Goal: Task Accomplishment & Management: Manage account settings

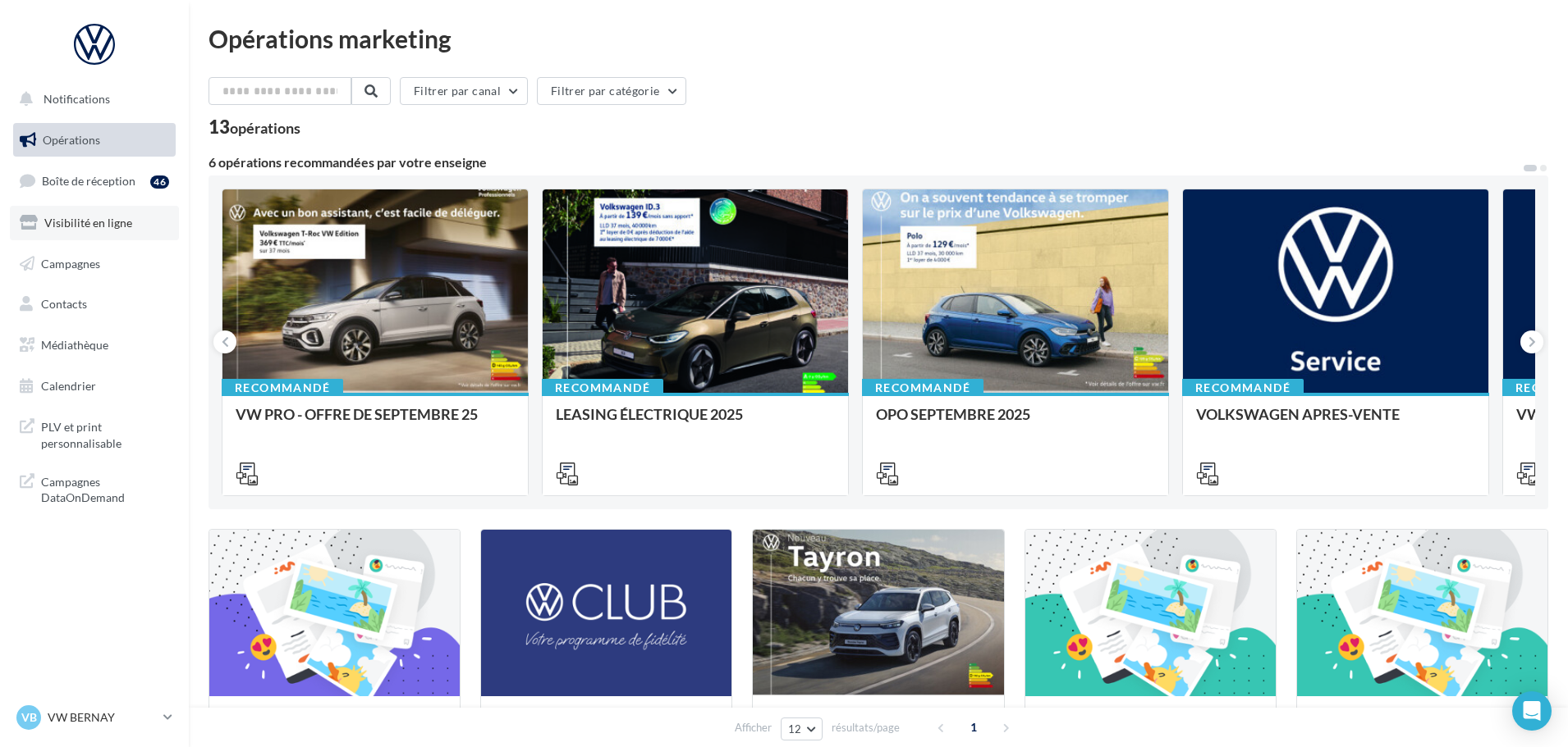
click at [124, 206] on link "Visibilité en ligne" at bounding box center [95, 223] width 170 height 34
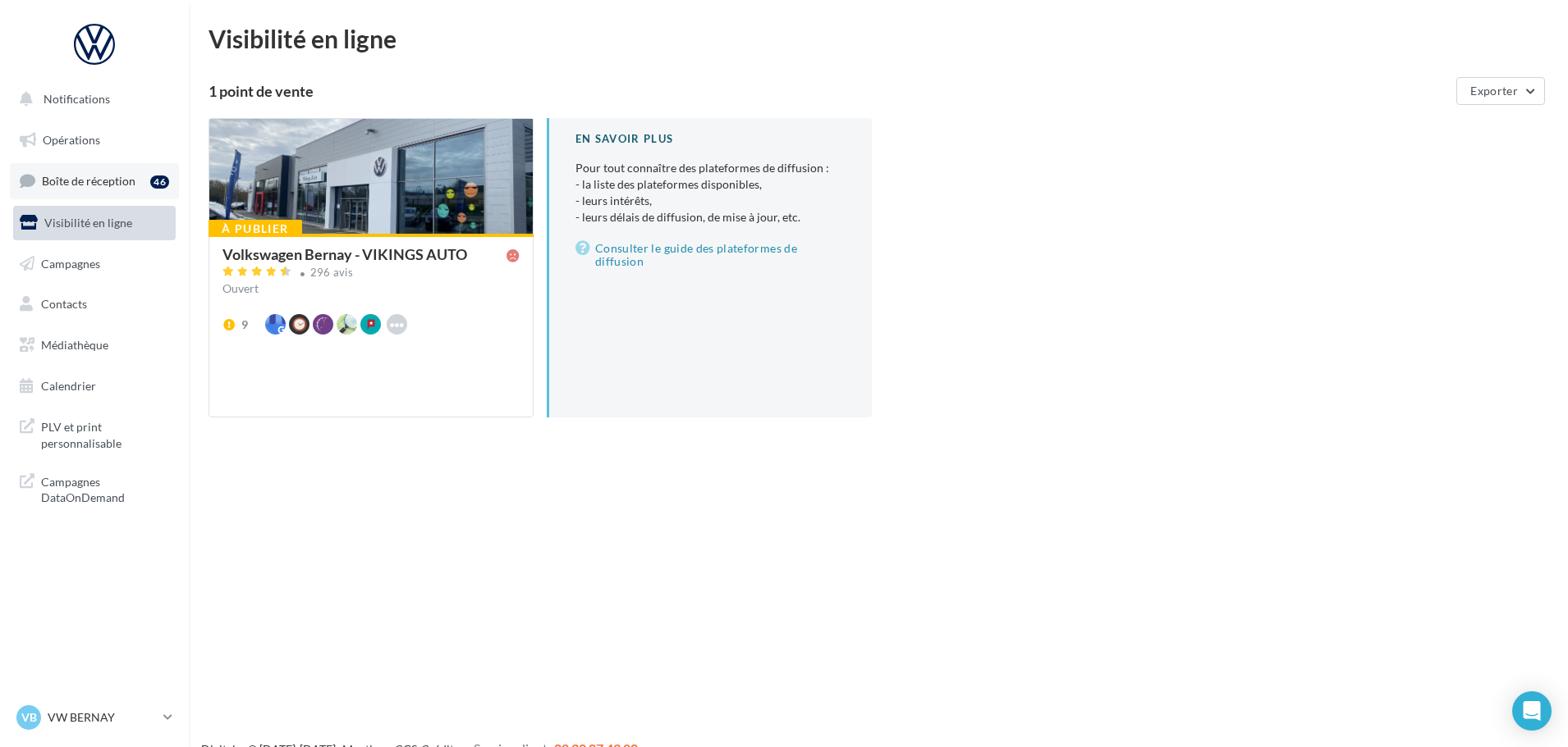
click at [136, 179] on link "Boîte de réception 46" at bounding box center [95, 180] width 170 height 35
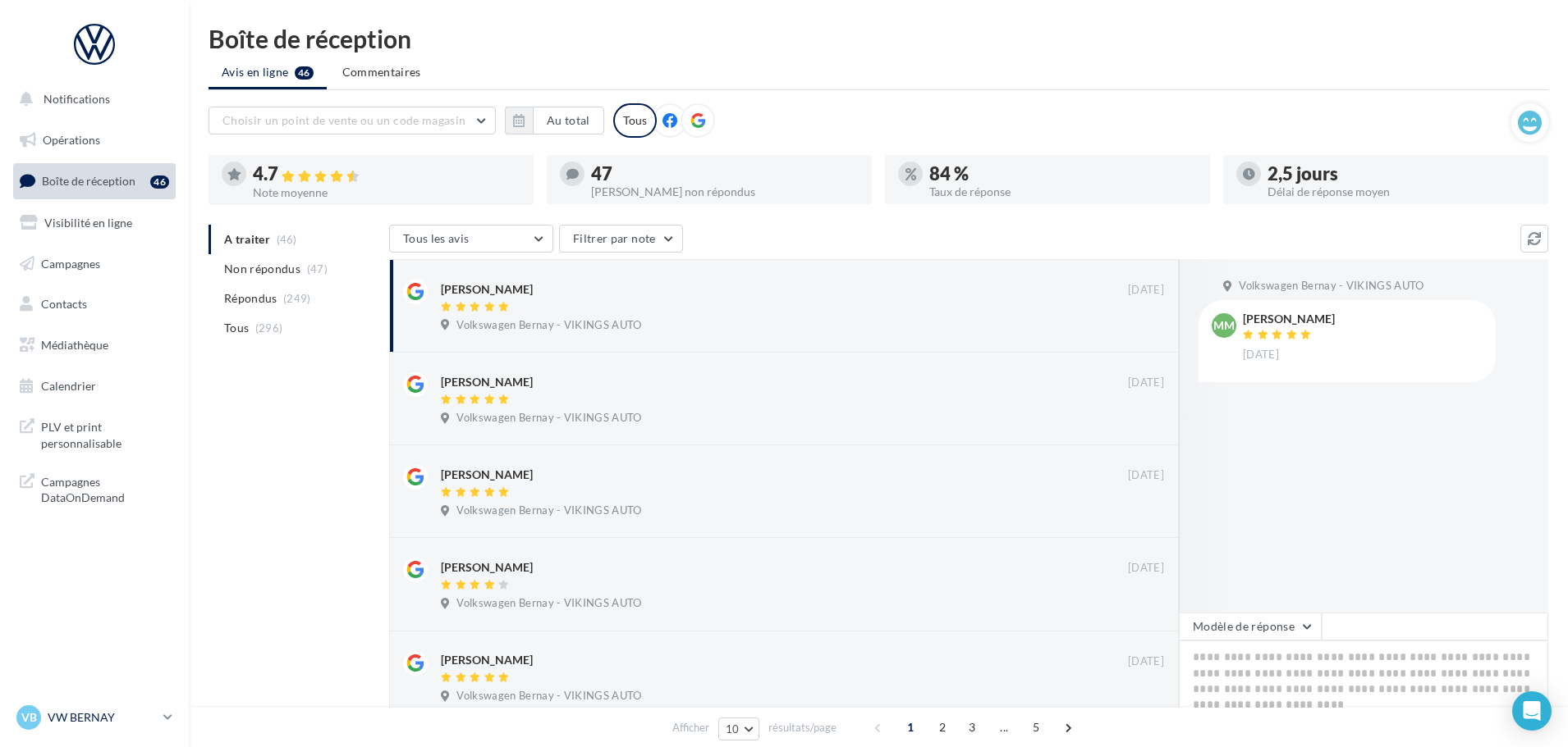
click at [76, 716] on p "VW BERNAY" at bounding box center [102, 718] width 109 height 16
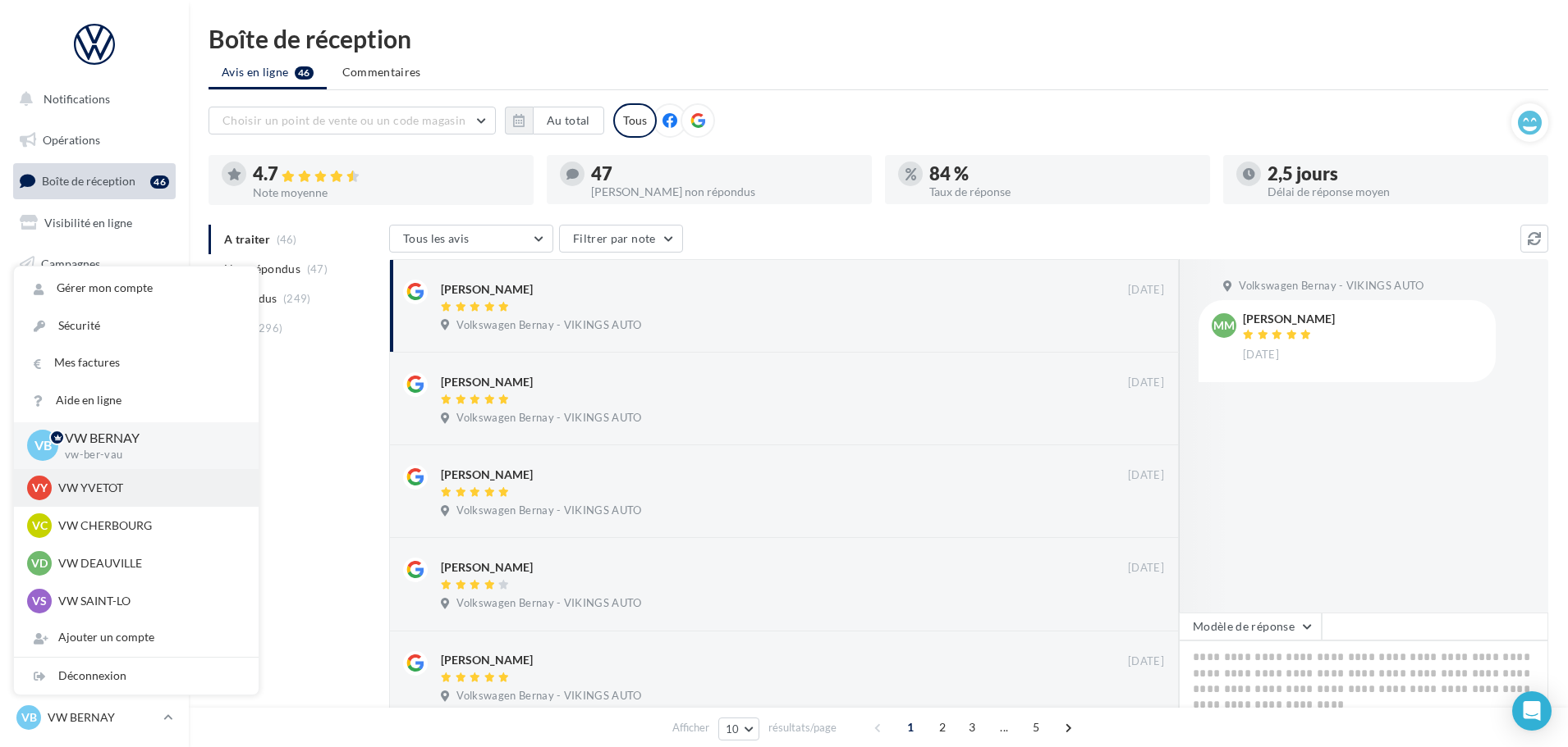
click at [82, 480] on p "VW YVETOT" at bounding box center [149, 488] width 180 height 16
